Goal: Obtain resource: Download file/media

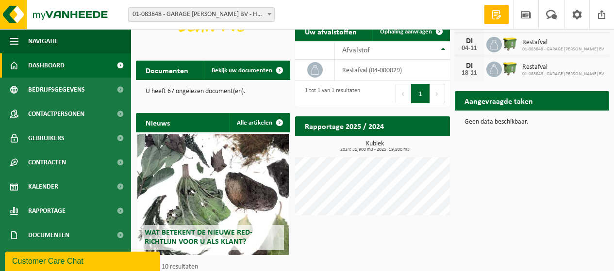
scroll to position [104, 0]
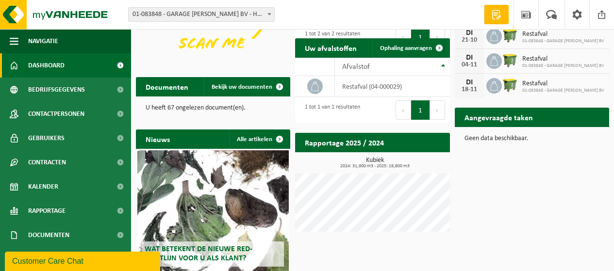
click at [167, 107] on p "U heeft 67 ongelezen document(en)." at bounding box center [213, 108] width 135 height 7
click at [236, 87] on span "Bekijk uw documenten" at bounding box center [242, 87] width 61 height 6
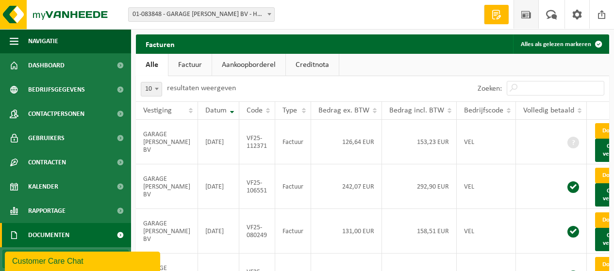
click at [523, 17] on span at bounding box center [526, 14] width 15 height 29
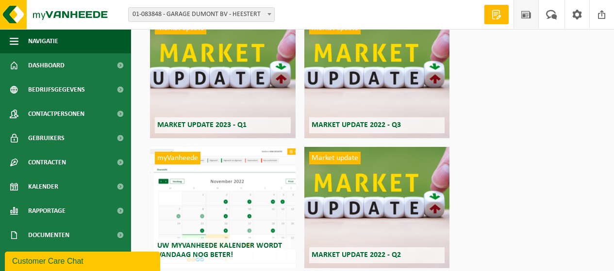
scroll to position [340, 0]
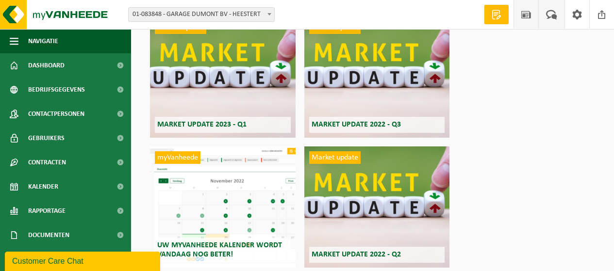
click at [549, 15] on span at bounding box center [552, 14] width 16 height 29
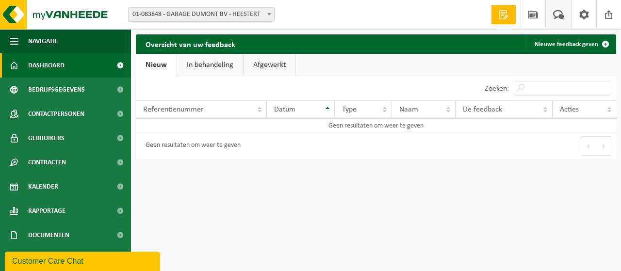
click at [41, 69] on span "Dashboard" at bounding box center [46, 65] width 36 height 24
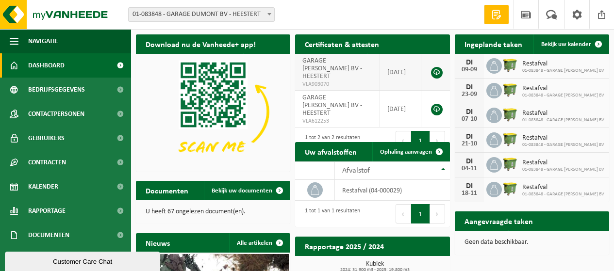
click at [436, 68] on link at bounding box center [437, 73] width 12 height 12
